Goal: Information Seeking & Learning: Check status

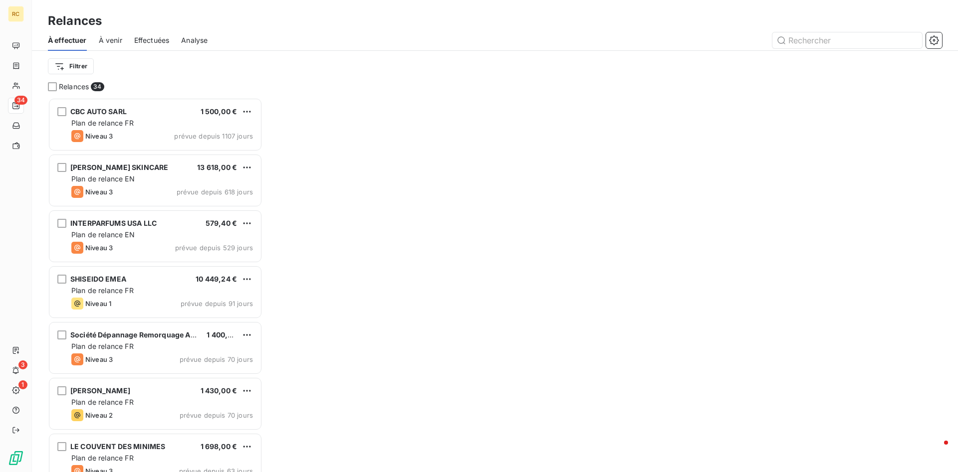
scroll to position [375, 215]
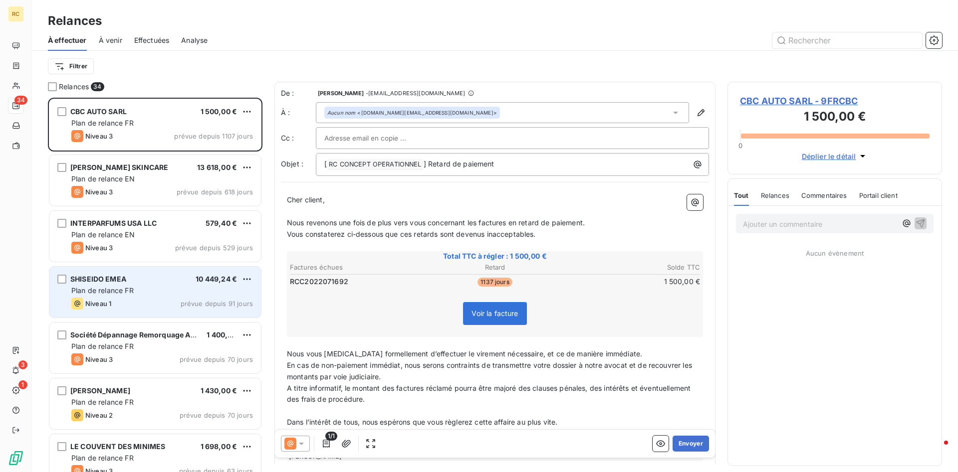
click at [87, 280] on span "SHISEIDO EMEA" at bounding box center [98, 279] width 56 height 8
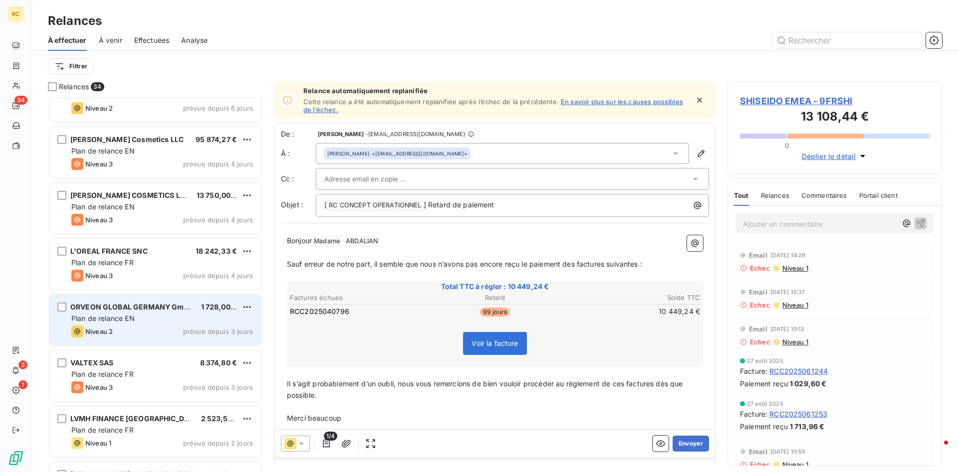
scroll to position [1526, 0]
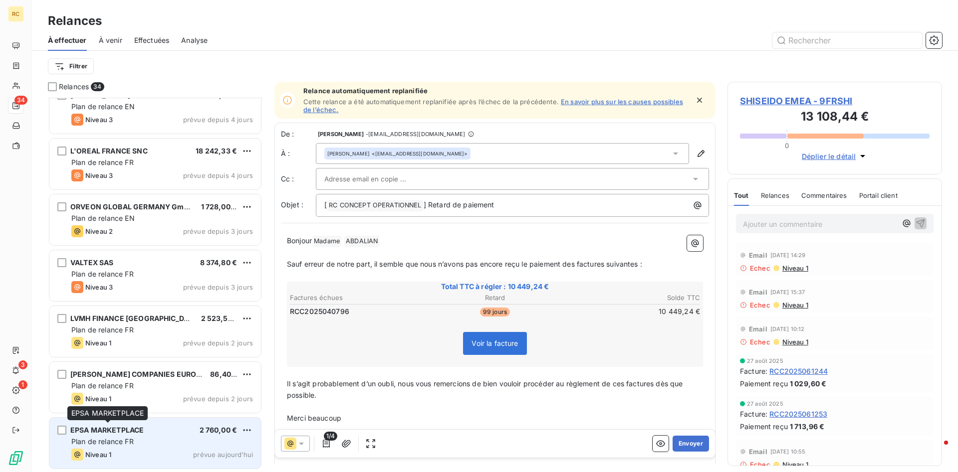
click at [106, 429] on span "EPSA MARKETPLACE" at bounding box center [106, 430] width 73 height 8
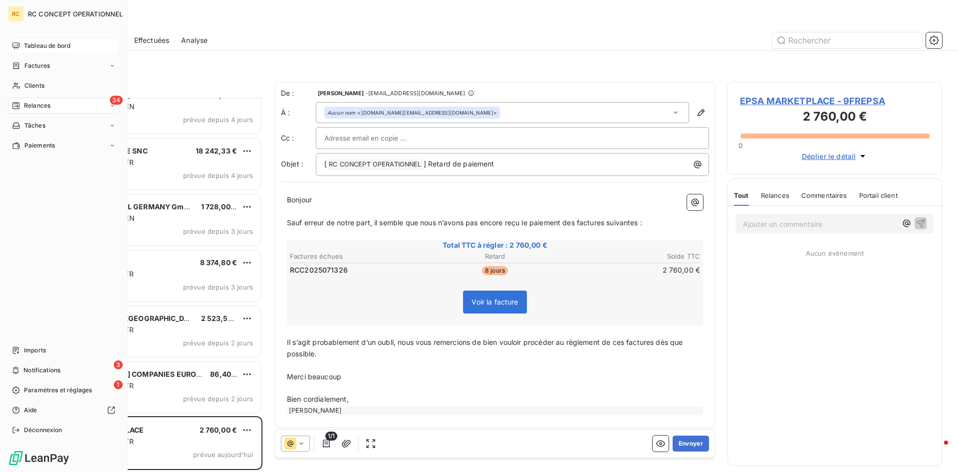
click at [39, 47] on span "Tableau de bord" at bounding box center [47, 45] width 46 height 9
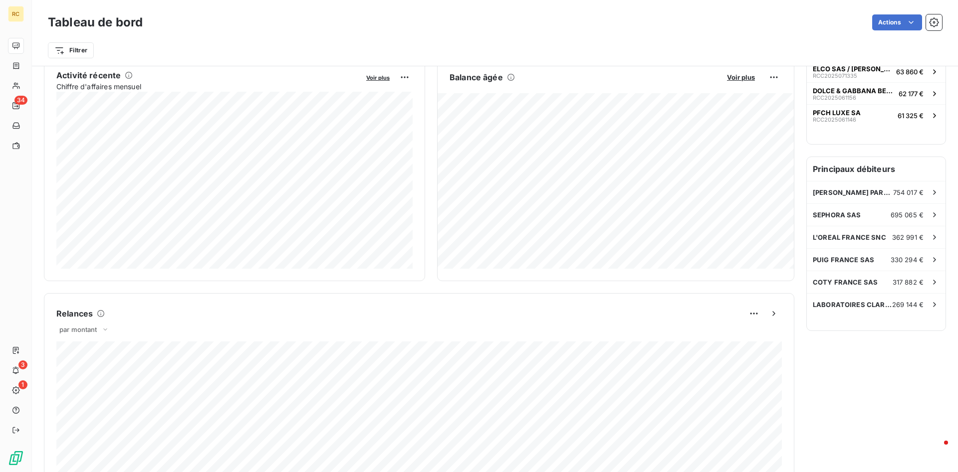
scroll to position [195, 0]
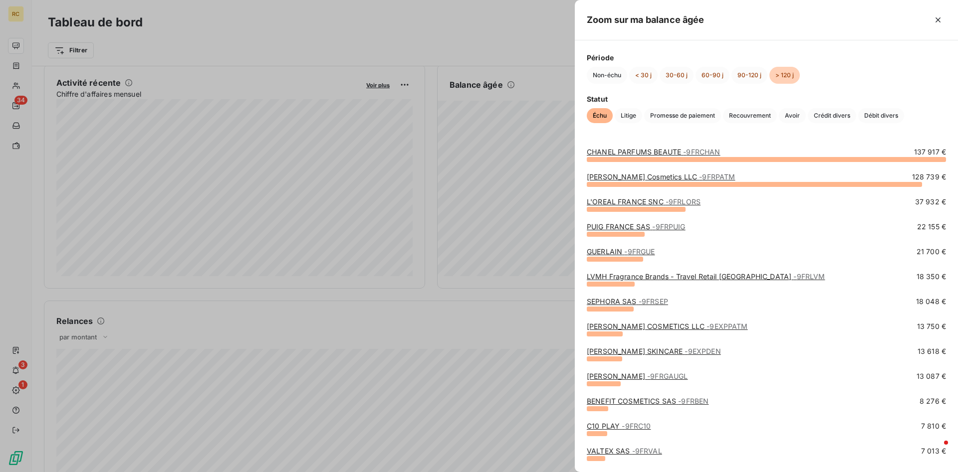
click at [449, 47] on div at bounding box center [479, 236] width 958 height 472
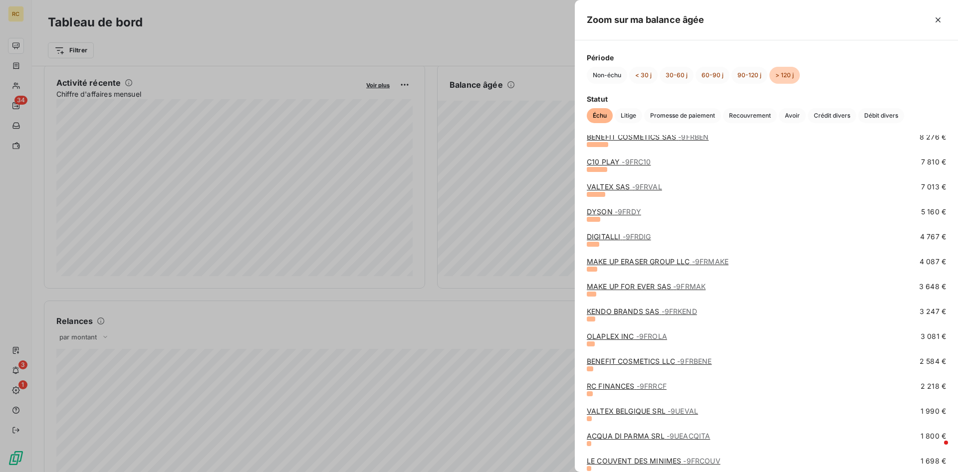
scroll to position [0, 0]
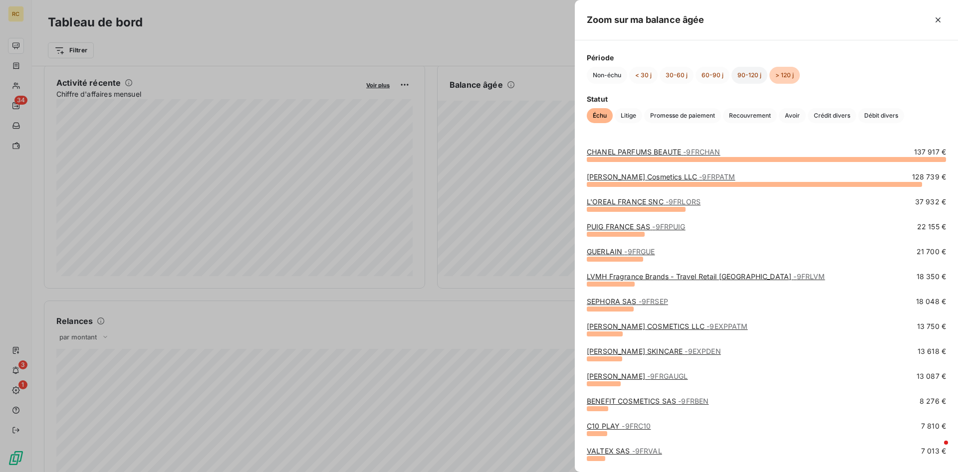
click at [742, 75] on button "90-120 j" at bounding box center [749, 75] width 36 height 17
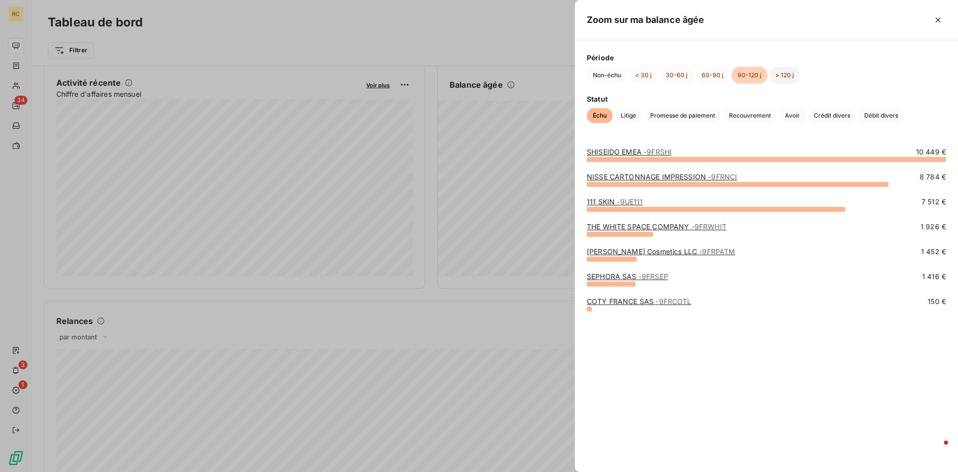
click at [785, 75] on button "> 120 j" at bounding box center [784, 75] width 30 height 17
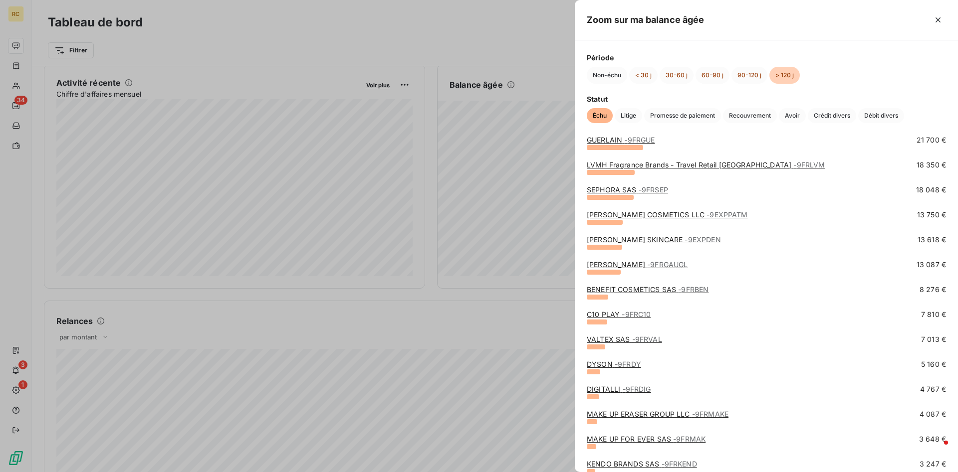
scroll to position [61, 0]
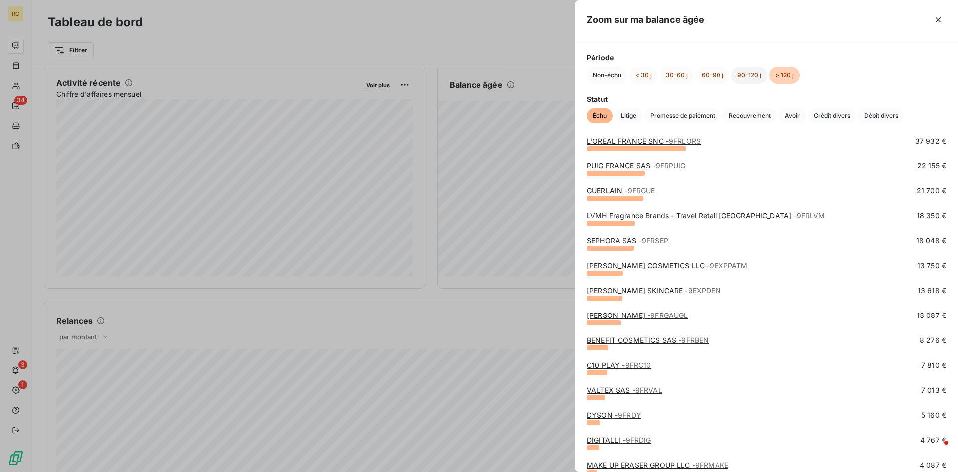
click at [743, 75] on button "90-120 j" at bounding box center [749, 75] width 36 height 17
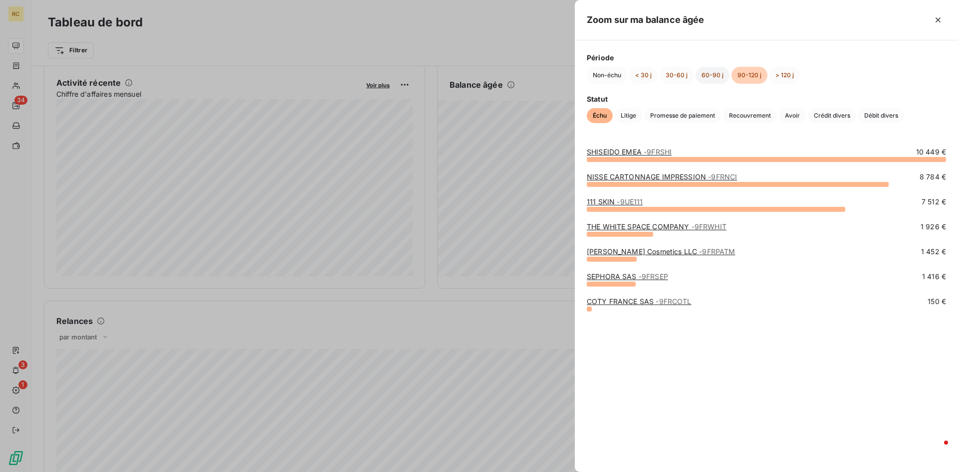
click at [710, 75] on button "60-90 j" at bounding box center [712, 75] width 34 height 17
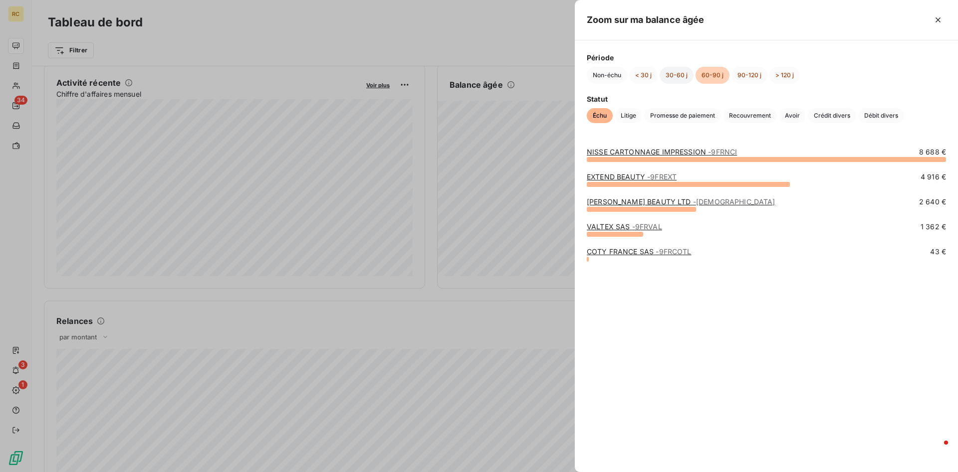
click at [671, 76] on button "30-60 j" at bounding box center [677, 75] width 34 height 17
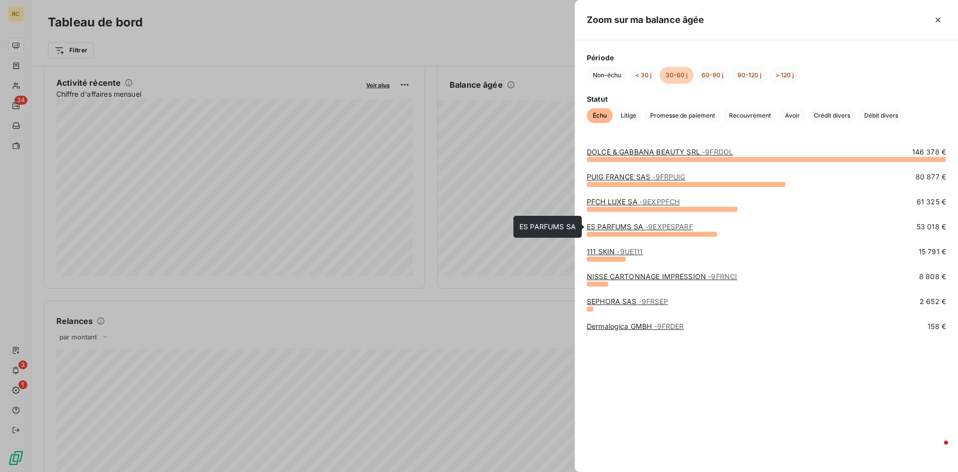
click at [611, 226] on link "ES PARFUMS SA - 9EXPESPARF" at bounding box center [640, 227] width 106 height 8
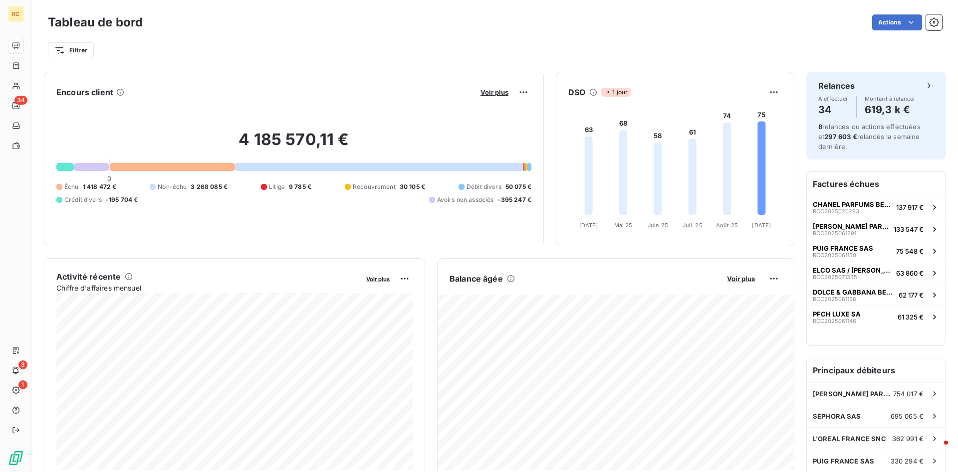
click at [462, 279] on h6 "Balance âgée" at bounding box center [476, 279] width 53 height 12
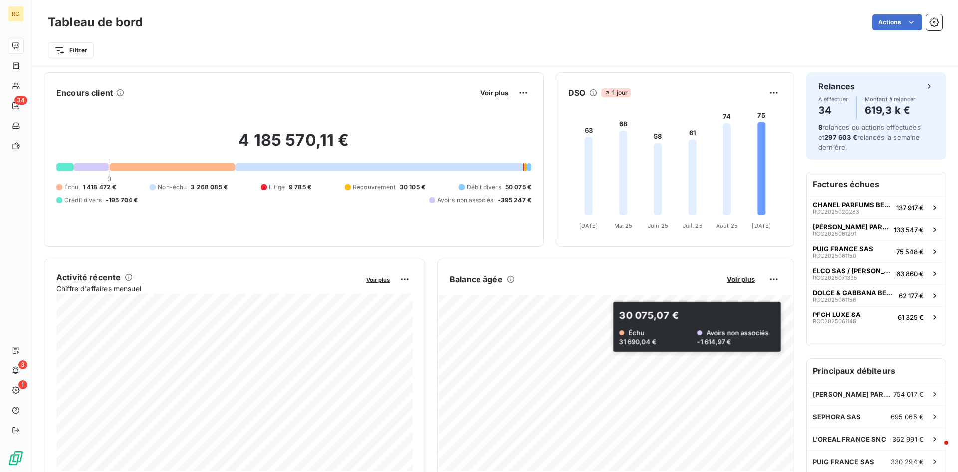
scroll to position [255, 0]
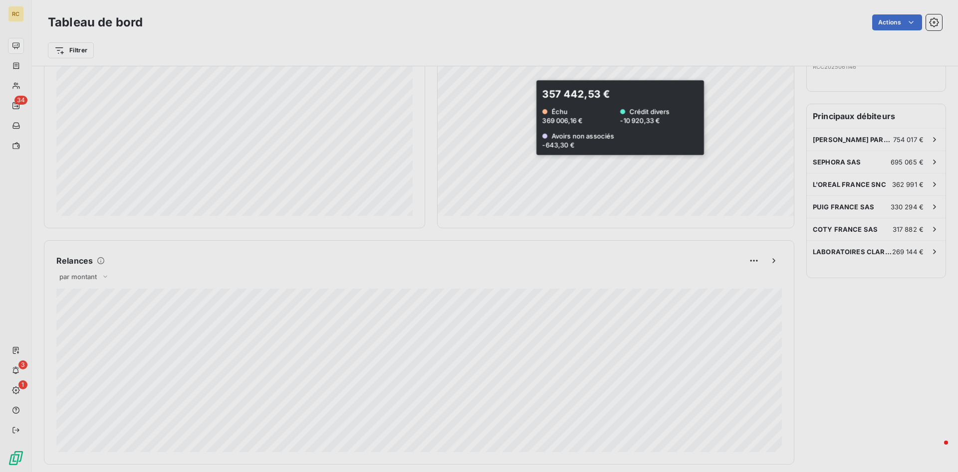
click at [526, 118] on div at bounding box center [479, 236] width 958 height 472
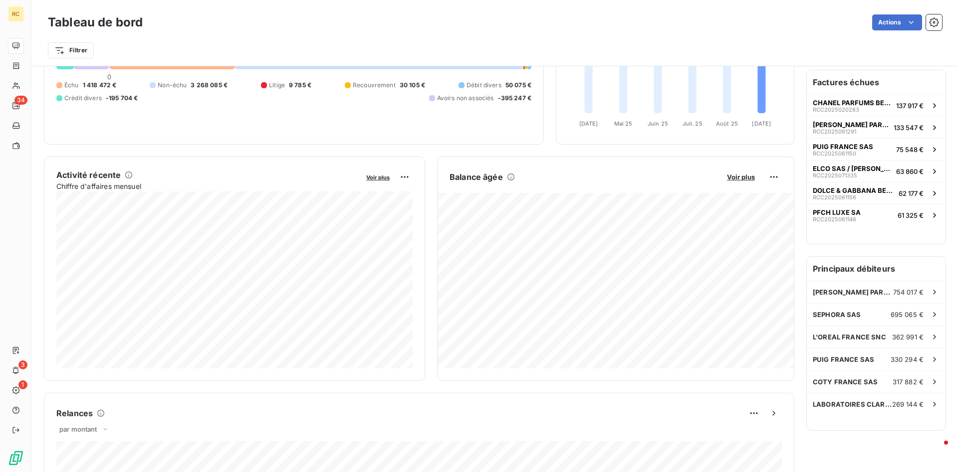
scroll to position [153, 0]
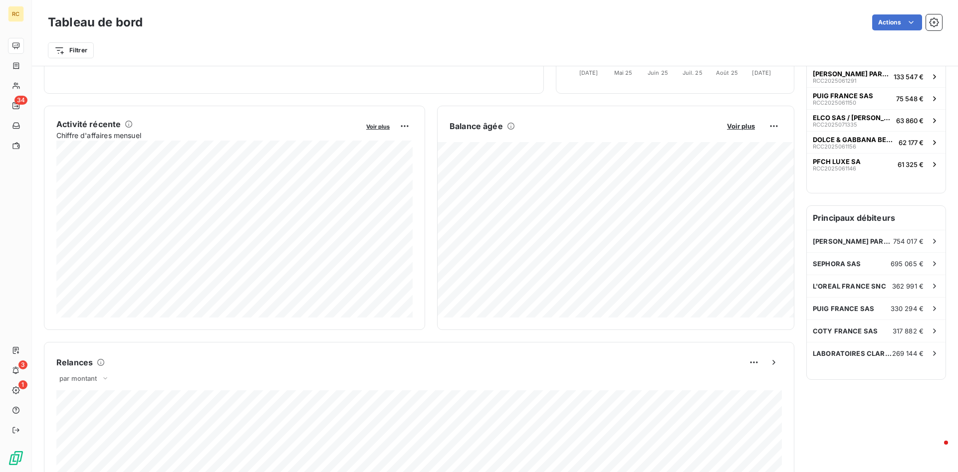
click at [467, 127] on h6 "Balance âgée" at bounding box center [476, 126] width 53 height 12
click at [737, 127] on span "Voir plus" at bounding box center [741, 126] width 28 height 8
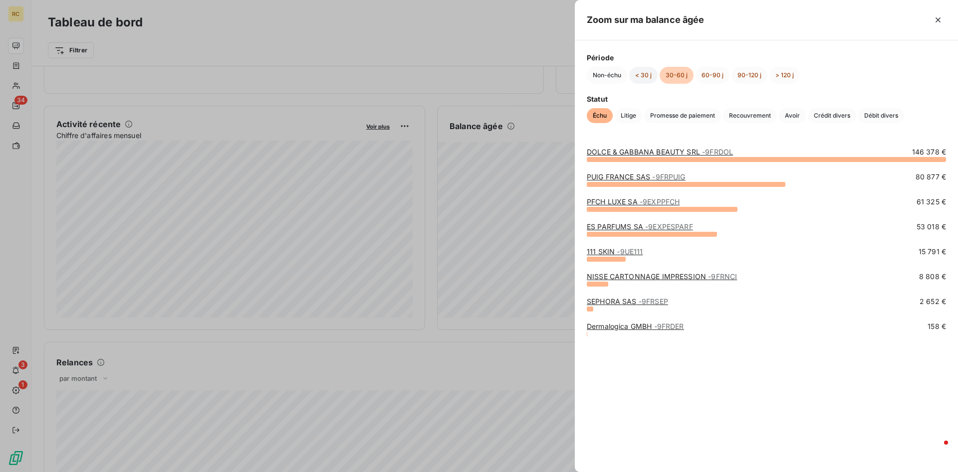
click at [645, 75] on button "< 30 j" at bounding box center [643, 75] width 28 height 17
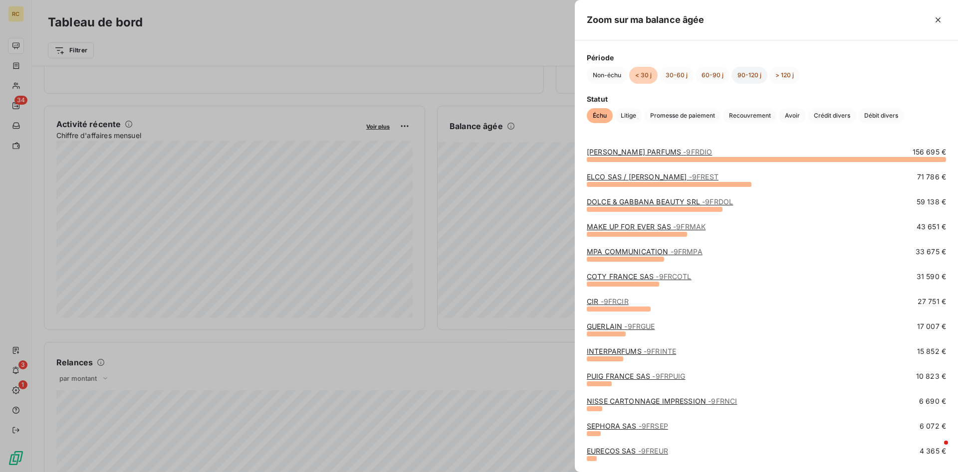
click at [742, 73] on button "90-120 j" at bounding box center [749, 75] width 36 height 17
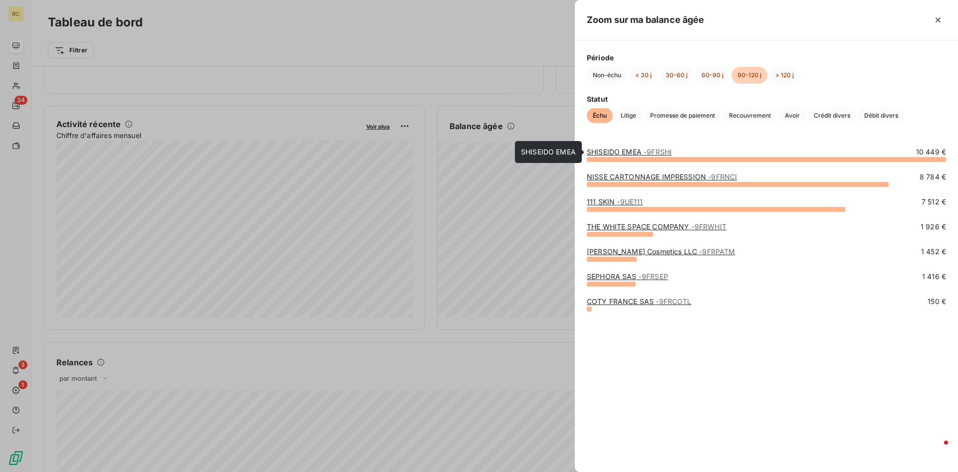
click at [598, 152] on link "SHISEIDO EMEA - 9FRSHI" at bounding box center [629, 152] width 85 height 8
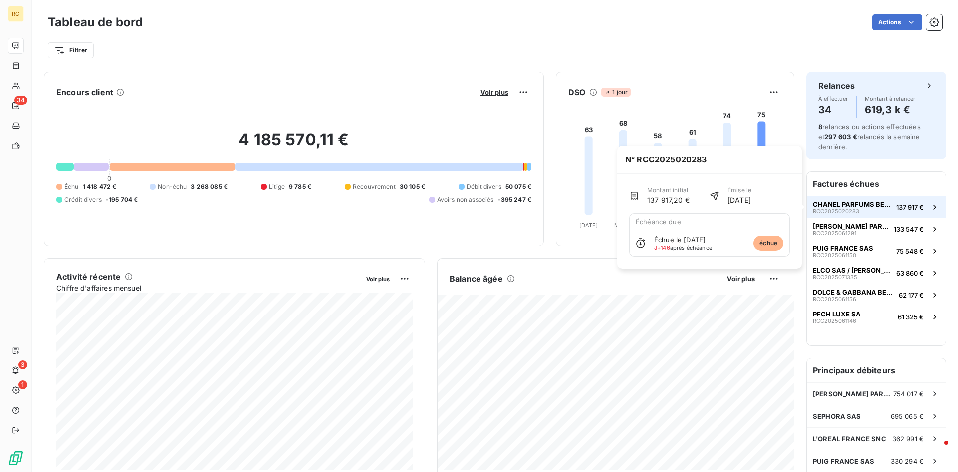
click at [858, 200] on button "CHANEL PARFUMS BEAUTE RCC2025020283 137 917 €" at bounding box center [876, 207] width 139 height 22
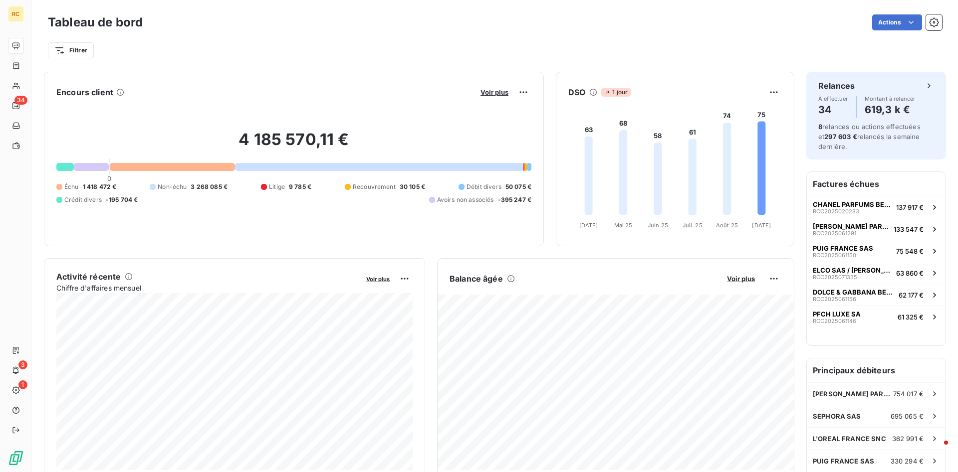
click at [468, 275] on h6 "Balance âgée" at bounding box center [476, 279] width 53 height 12
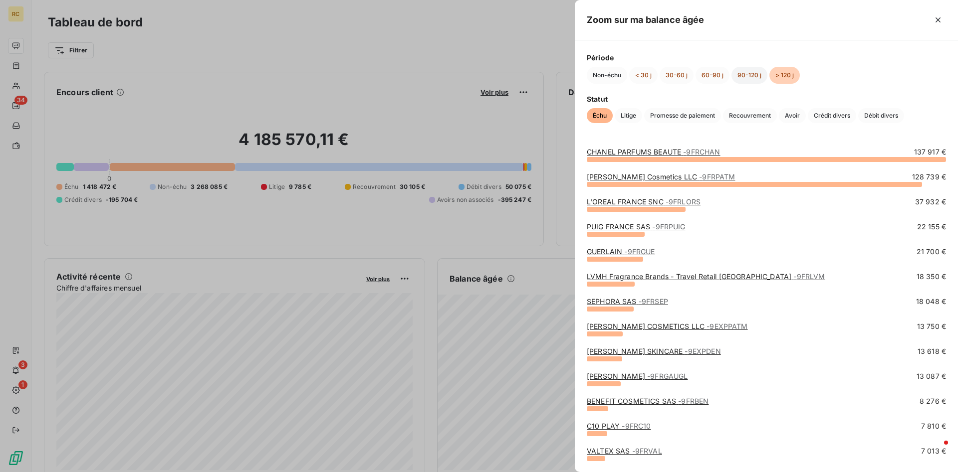
click at [741, 74] on button "90-120 j" at bounding box center [749, 75] width 36 height 17
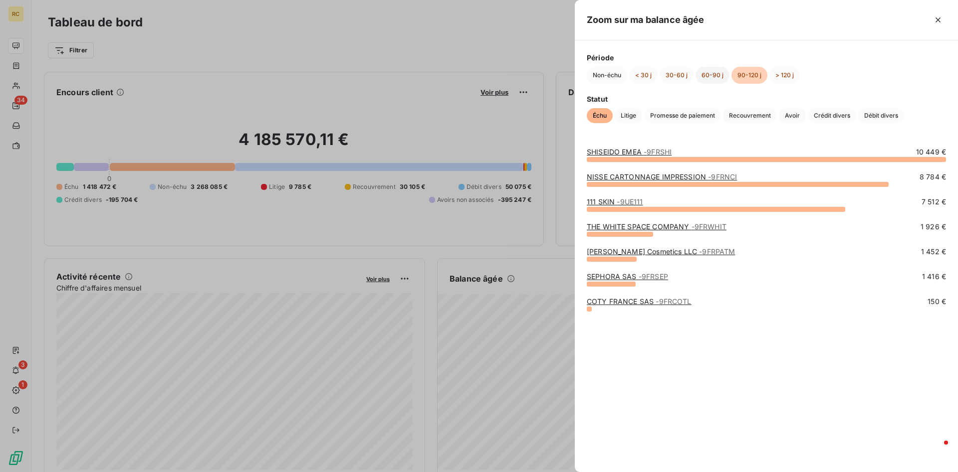
click at [707, 75] on button "60-90 j" at bounding box center [712, 75] width 34 height 17
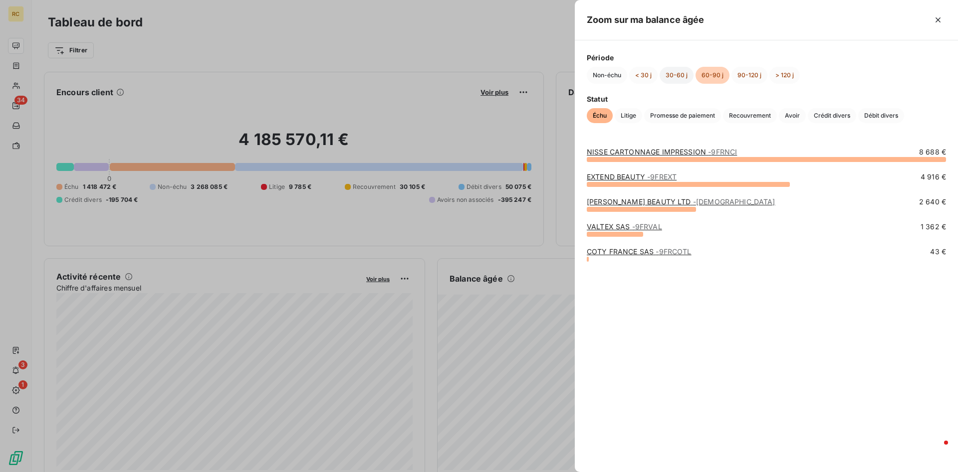
click at [678, 75] on button "30-60 j" at bounding box center [677, 75] width 34 height 17
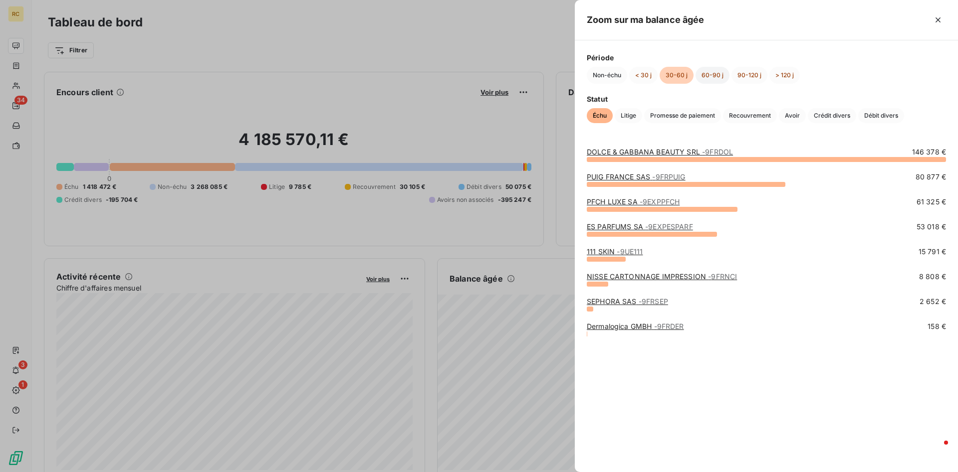
click at [706, 74] on button "60-90 j" at bounding box center [712, 75] width 34 height 17
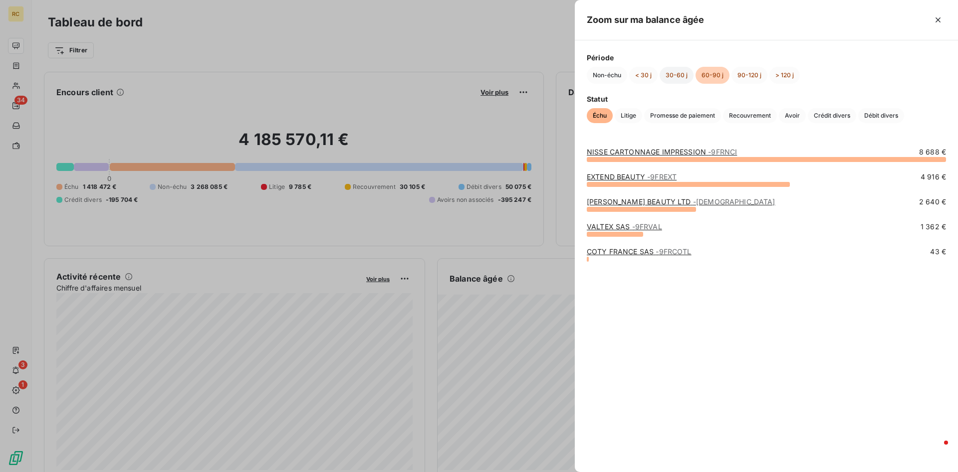
click at [672, 72] on button "30-60 j" at bounding box center [677, 75] width 34 height 17
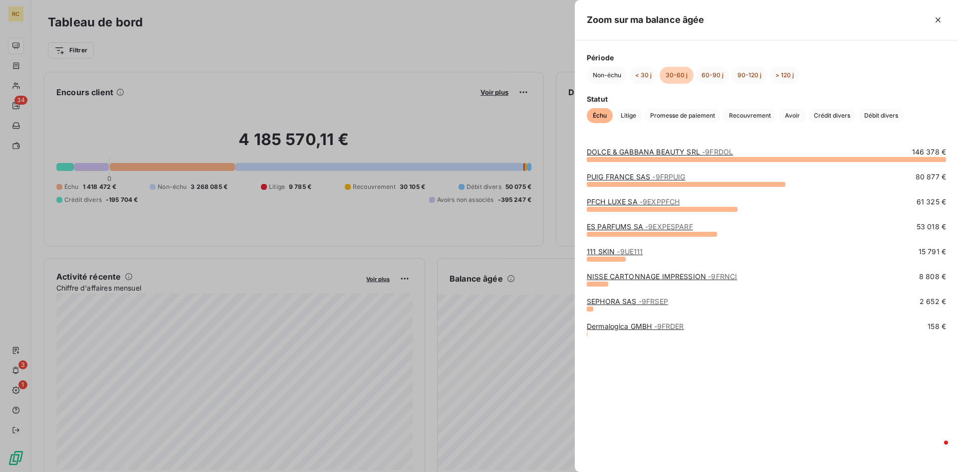
click at [522, 260] on div at bounding box center [479, 236] width 958 height 472
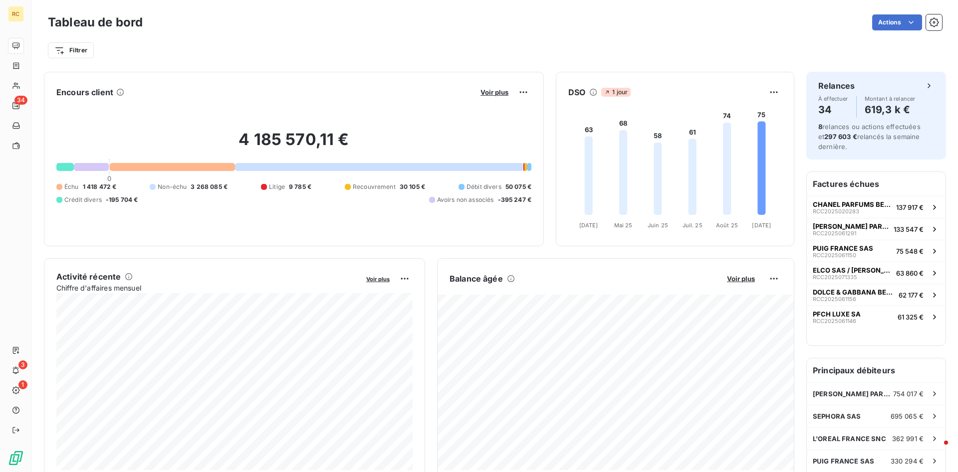
click at [470, 282] on h6 "Balance âgée" at bounding box center [476, 279] width 53 height 12
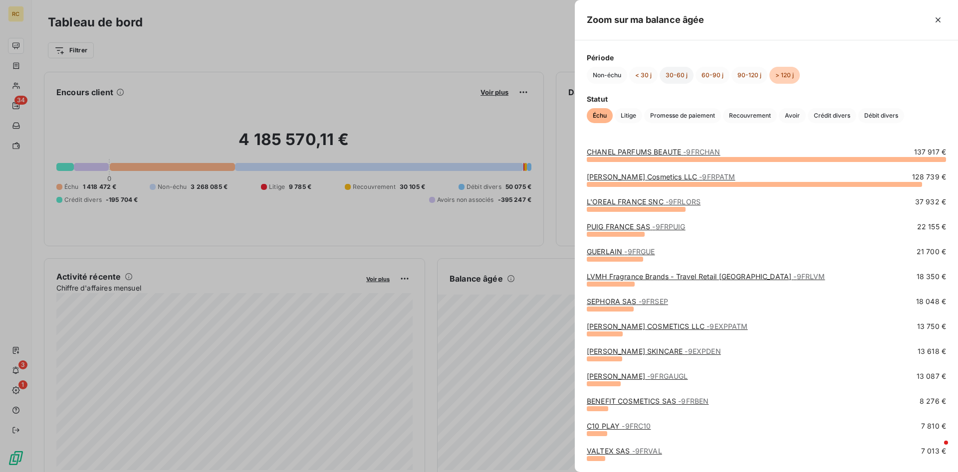
click at [678, 71] on button "30-60 j" at bounding box center [677, 75] width 34 height 17
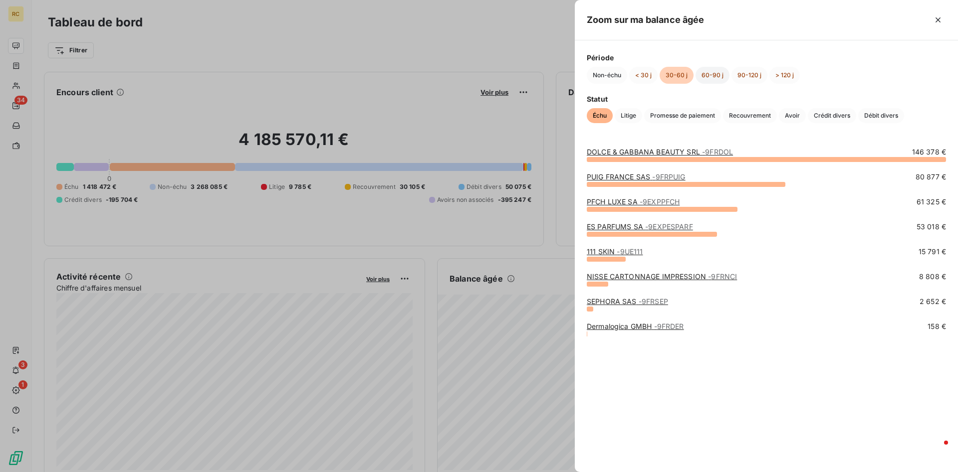
click at [706, 73] on button "60-90 j" at bounding box center [712, 75] width 34 height 17
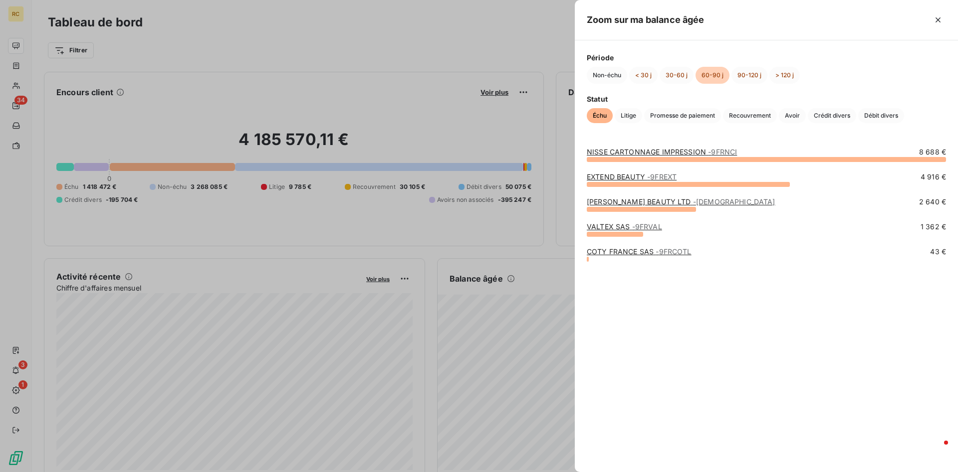
click at [666, 154] on link "NISSE CARTONNAGE IMPRESSION - 9FRNCI" at bounding box center [662, 152] width 150 height 8
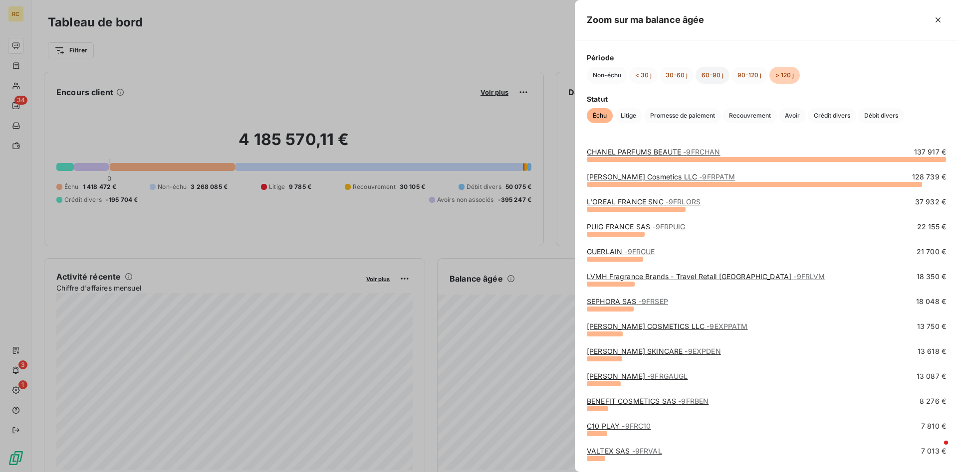
click at [706, 75] on button "60-90 j" at bounding box center [712, 75] width 34 height 17
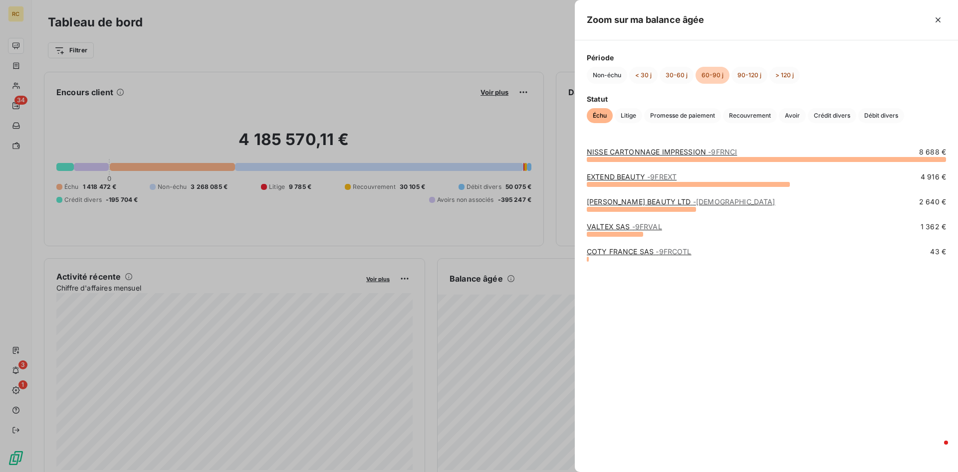
click at [608, 178] on link "EXTEND BEAUTY - 9FREXT" at bounding box center [632, 177] width 90 height 8
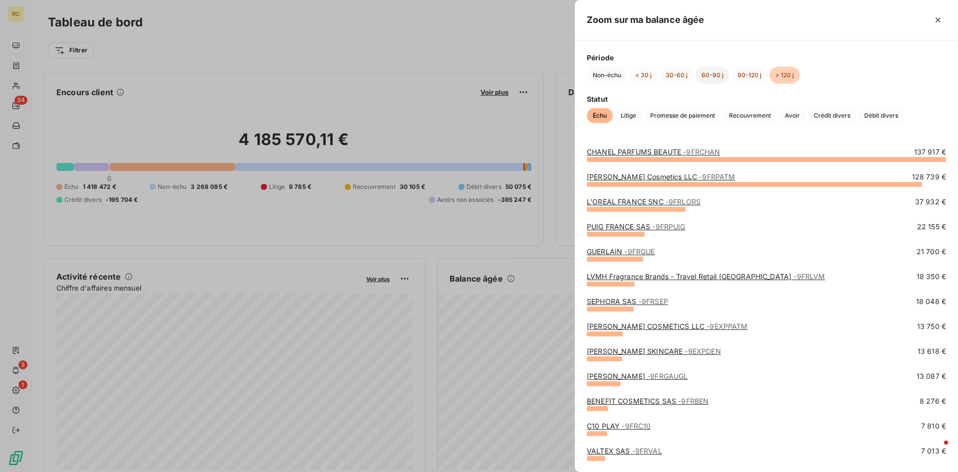
click at [710, 74] on button "60-90 j" at bounding box center [712, 75] width 34 height 17
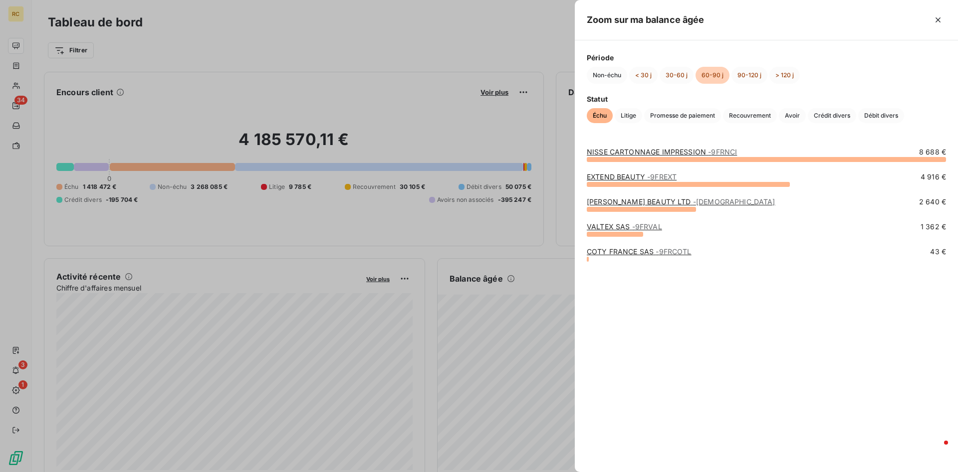
click at [202, 123] on div at bounding box center [479, 236] width 958 height 472
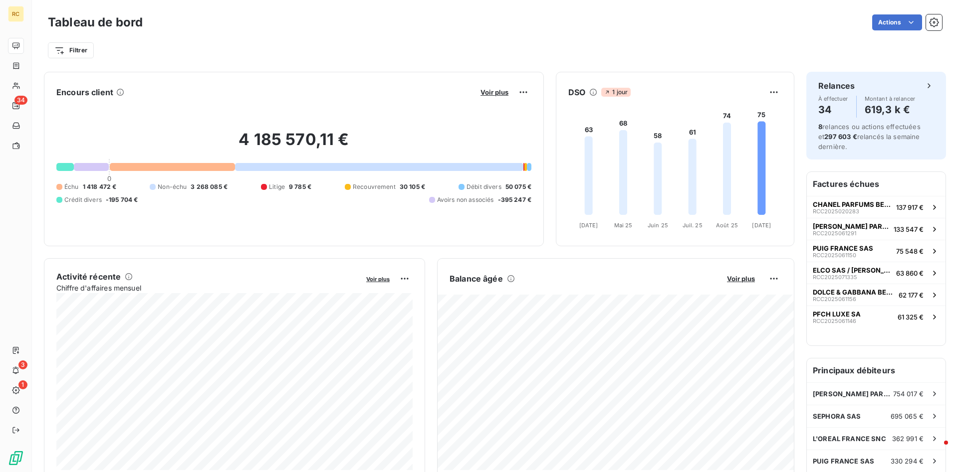
click at [148, 165] on div at bounding box center [172, 167] width 125 height 8
click at [374, 185] on span "Recouvrement" at bounding box center [374, 187] width 43 height 9
click at [441, 171] on div at bounding box center [379, 167] width 288 height 8
click at [424, 167] on div at bounding box center [379, 167] width 288 height 8
click at [423, 167] on div at bounding box center [379, 167] width 288 height 8
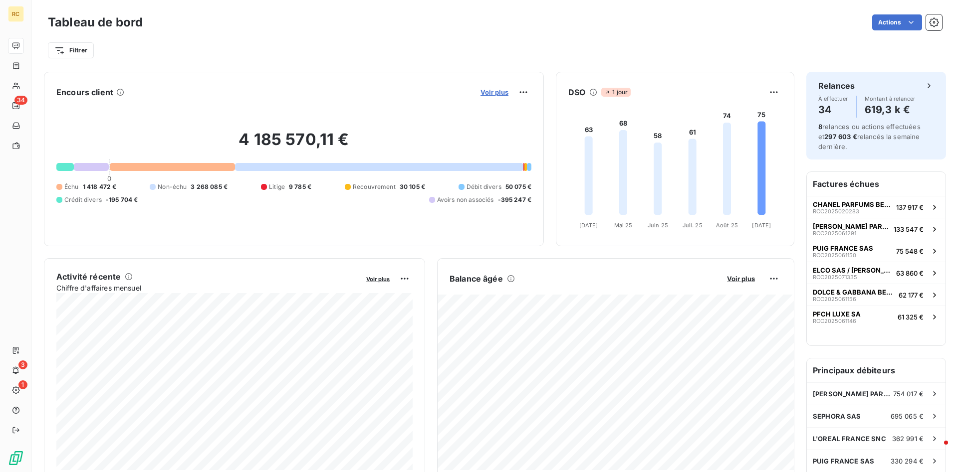
click at [496, 88] on span "Voir plus" at bounding box center [494, 92] width 28 height 8
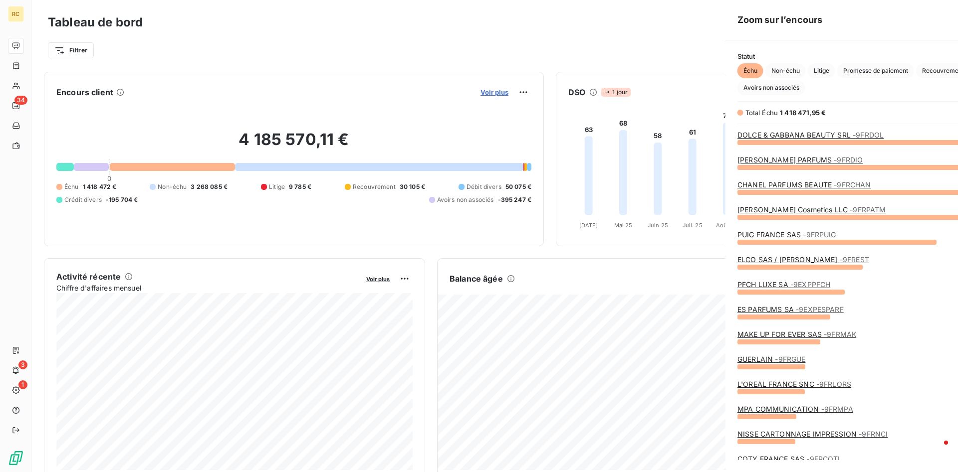
scroll to position [330, 383]
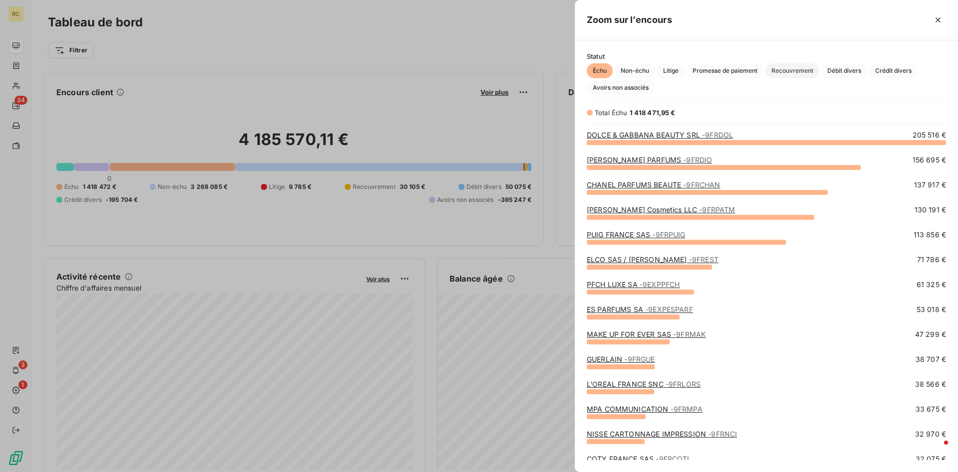
click at [785, 71] on span "Recouvrement" at bounding box center [792, 70] width 54 height 15
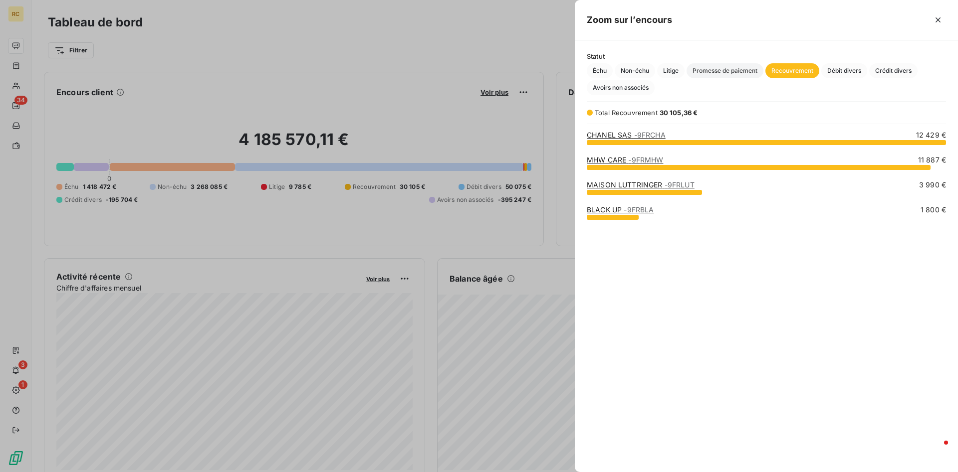
click at [729, 70] on span "Promesse de paiement" at bounding box center [724, 70] width 77 height 15
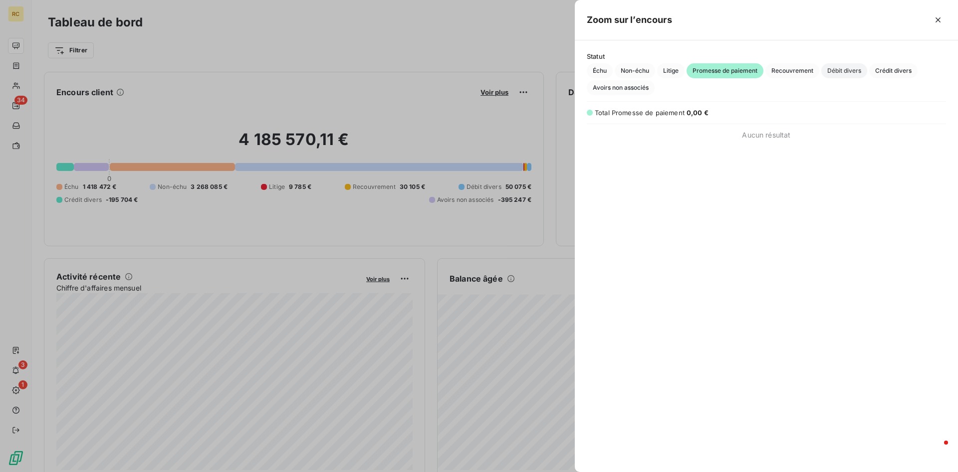
click at [837, 70] on span "Débit divers" at bounding box center [844, 70] width 46 height 15
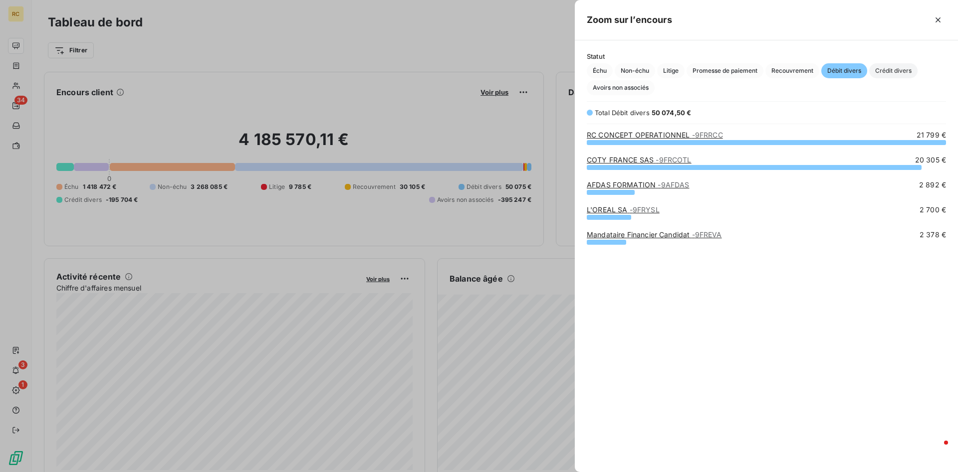
click at [897, 70] on span "Crédit divers" at bounding box center [893, 70] width 48 height 15
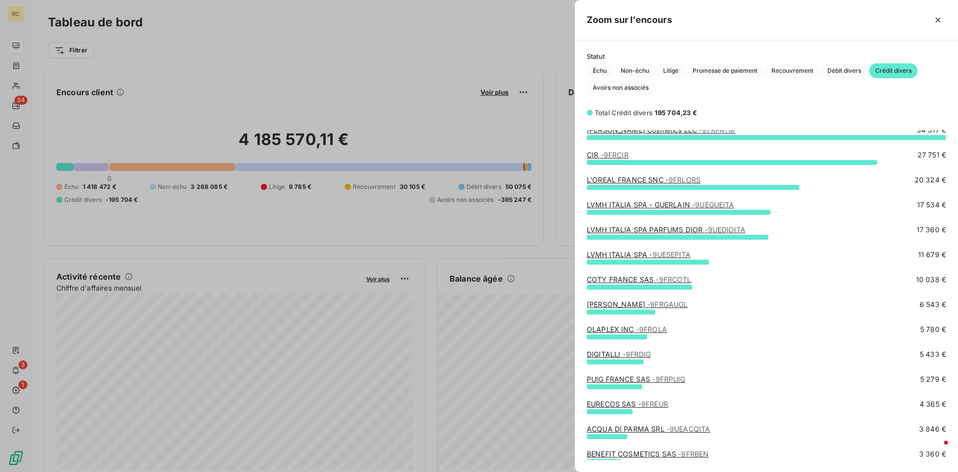
scroll to position [0, 0]
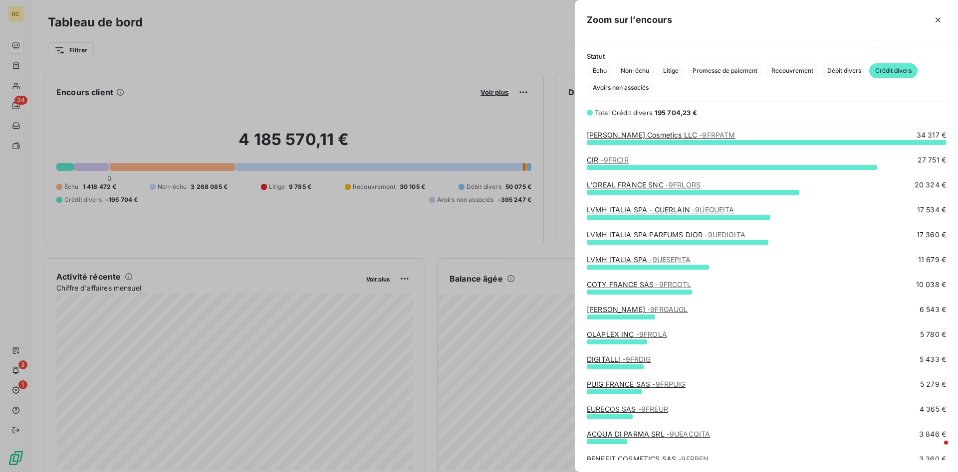
click at [606, 240] on div "LVMH ITALIA SPA PARFUMS DIOR - 9UEDIOITA 17 360 €" at bounding box center [766, 237] width 359 height 15
click at [593, 185] on link "L'OREAL FRANCE SNC - 9FRLORS" at bounding box center [644, 185] width 114 height 8
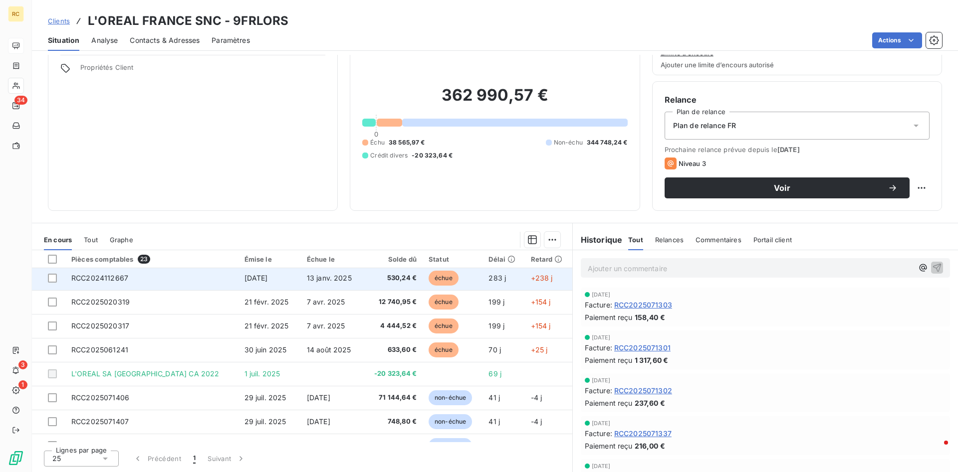
scroll to position [51, 0]
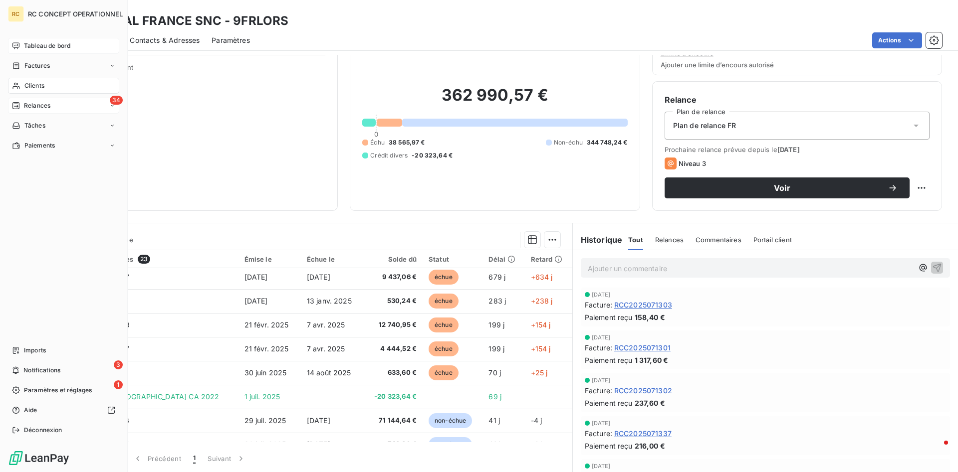
click at [33, 107] on span "Relances" at bounding box center [37, 105] width 26 height 9
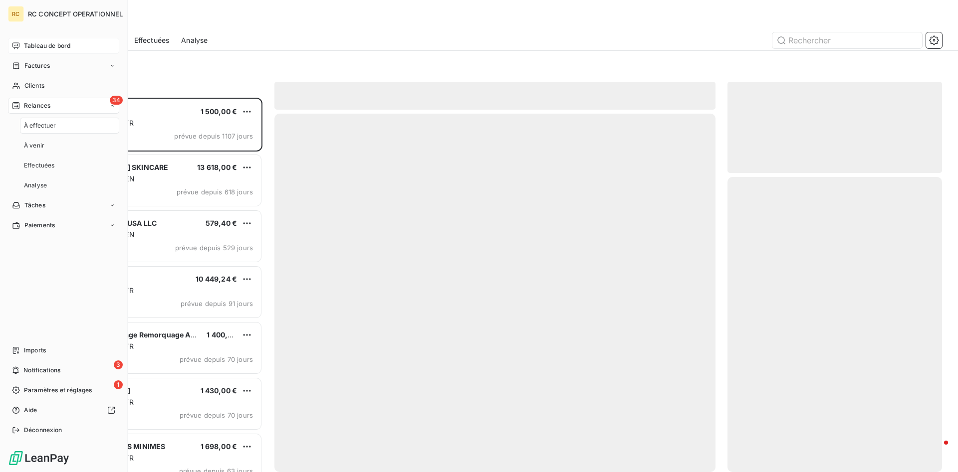
scroll to position [375, 215]
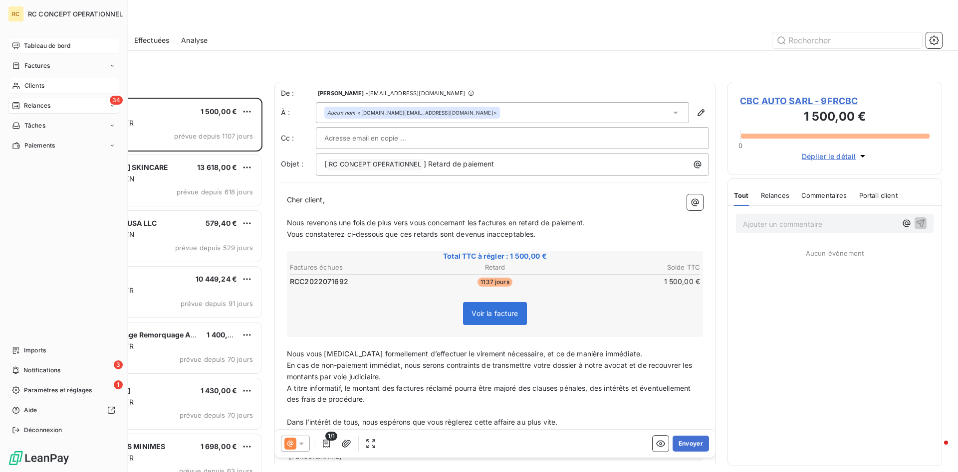
click at [32, 89] on span "Clients" at bounding box center [34, 85] width 20 height 9
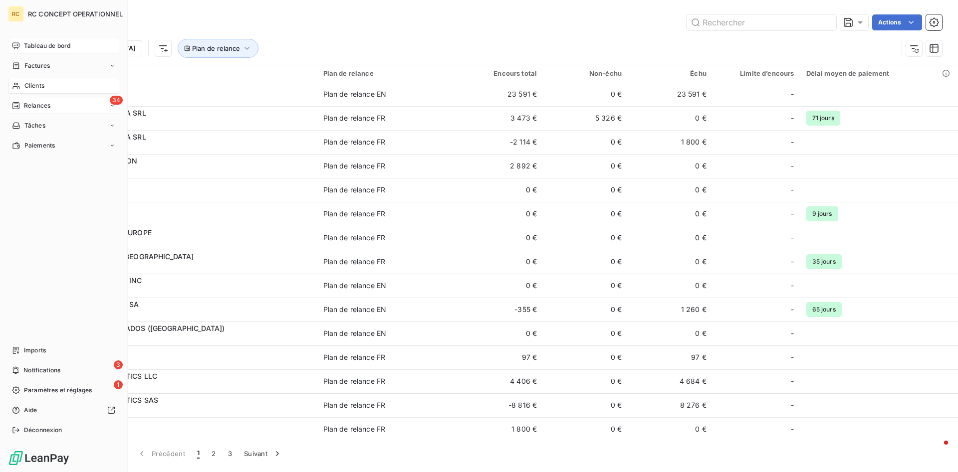
click at [30, 106] on span "Relances" at bounding box center [37, 105] width 26 height 9
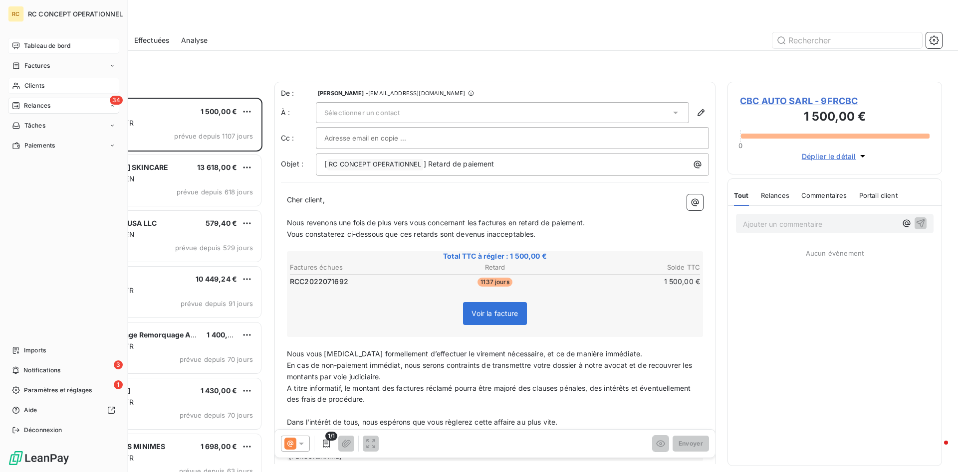
scroll to position [375, 215]
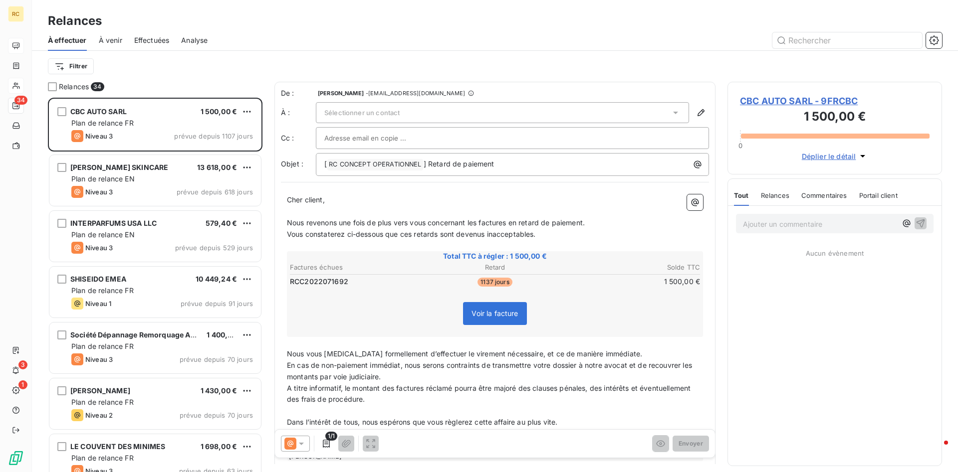
click at [195, 40] on span "Analyse" at bounding box center [194, 40] width 26 height 10
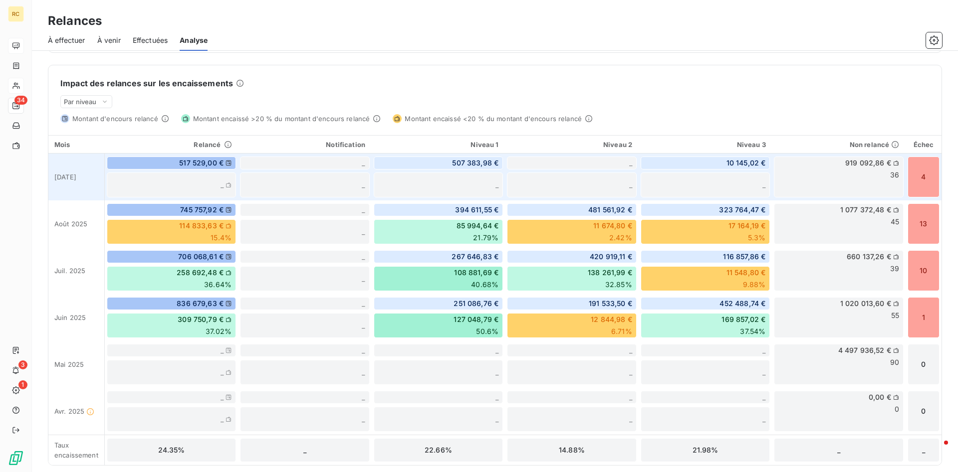
scroll to position [232, 0]
